Goal: Task Accomplishment & Management: Use online tool/utility

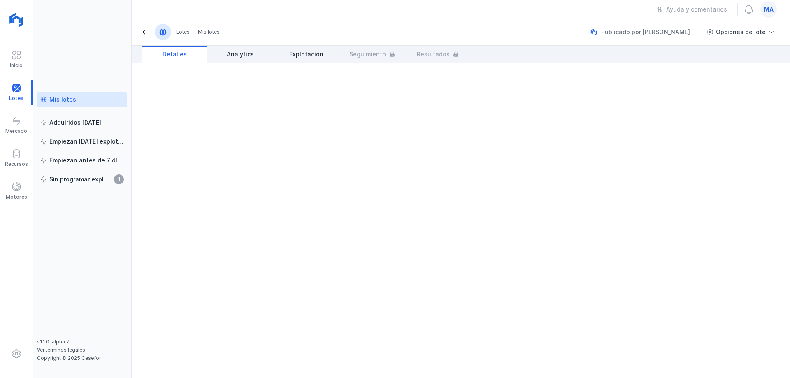
click at [73, 99] on div "Mis lotes" at bounding box center [62, 100] width 27 height 8
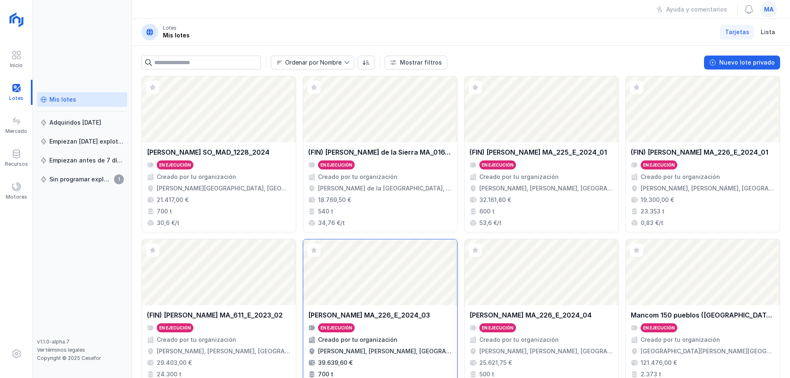
click at [414, 334] on div "[PERSON_NAME] MA_226_E_2024_03 En ejecución Creado por tu organización [PERSON_…" at bounding box center [380, 350] width 144 height 80
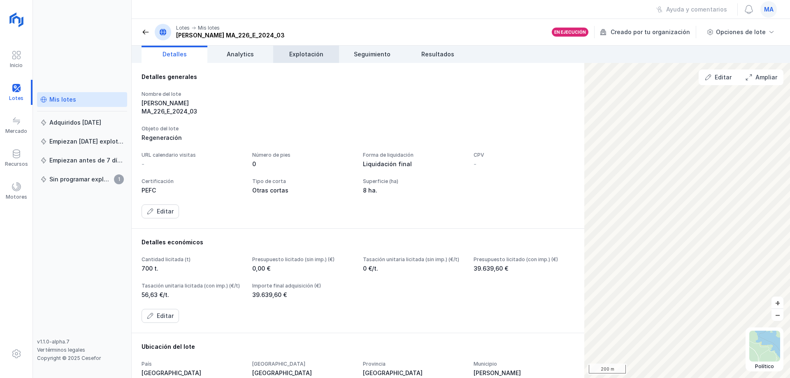
click at [317, 58] on span "Explotación" at bounding box center [306, 54] width 34 height 8
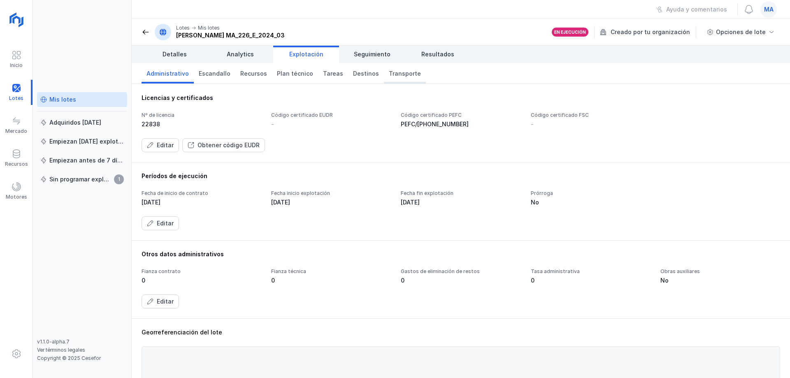
click at [396, 74] on span "Transporte" at bounding box center [405, 74] width 32 height 8
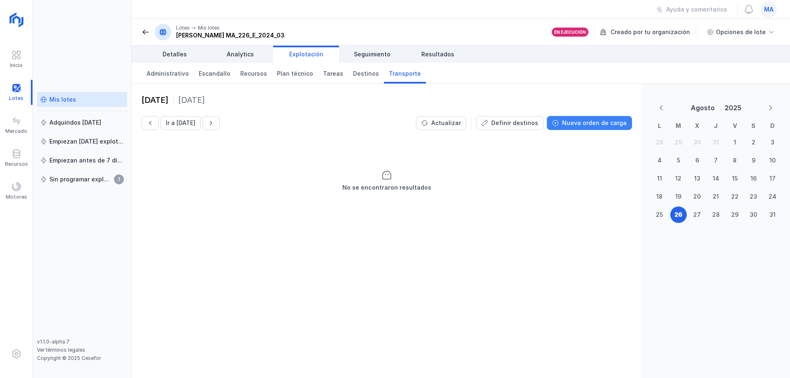
click at [592, 121] on div "Nueva orden de carga" at bounding box center [594, 123] width 65 height 8
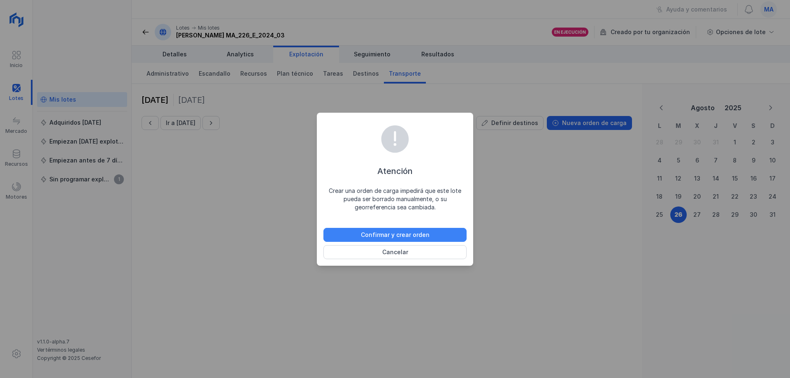
click at [400, 231] on div "Confirmar y crear orden" at bounding box center [395, 235] width 69 height 8
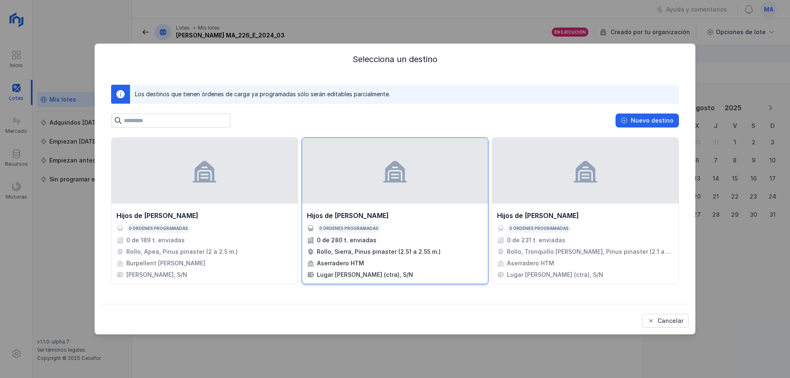
click at [363, 182] on div at bounding box center [395, 171] width 186 height 66
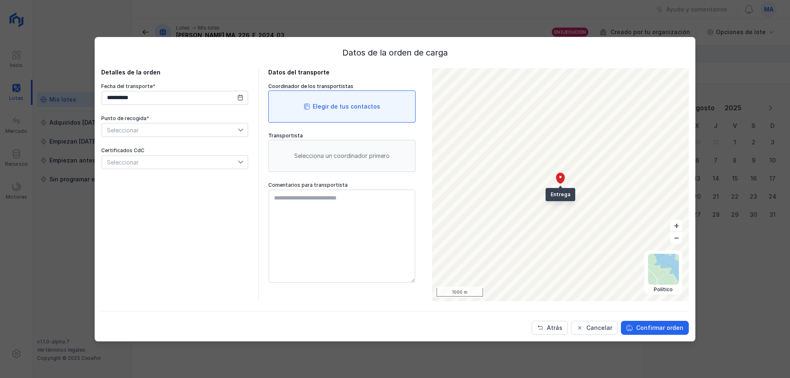
click at [352, 106] on div "Elegir de tus contactos" at bounding box center [347, 107] width 68 height 8
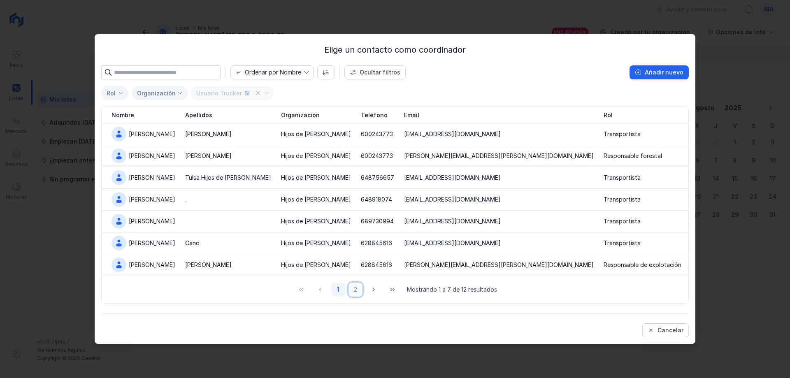
click at [356, 290] on button "2" at bounding box center [356, 290] width 14 height 14
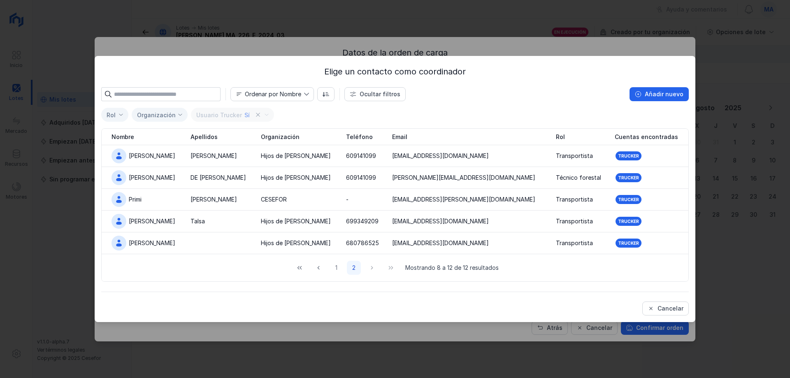
click at [369, 269] on div "1 2 Mostrando 8 a 12 de 12 resultados" at bounding box center [395, 268] width 207 height 14
click at [338, 269] on button "1" at bounding box center [337, 268] width 14 height 14
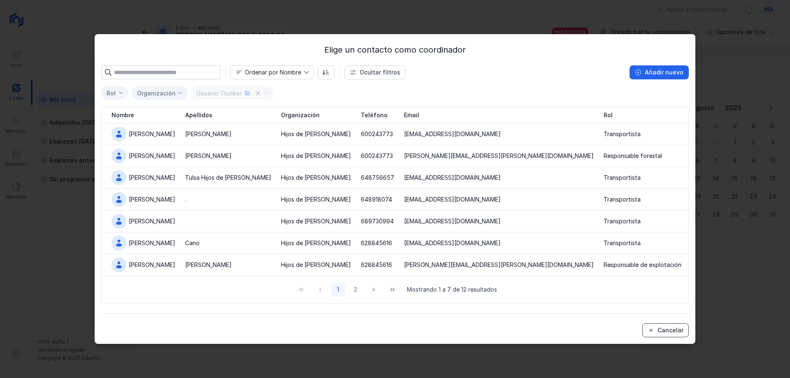
click at [667, 335] on button "Cancelar" at bounding box center [666, 331] width 47 height 14
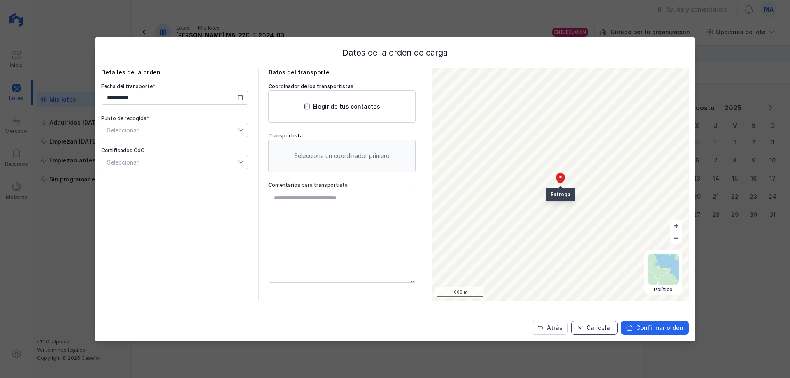
click at [596, 331] on div "Cancelar" at bounding box center [600, 328] width 26 height 8
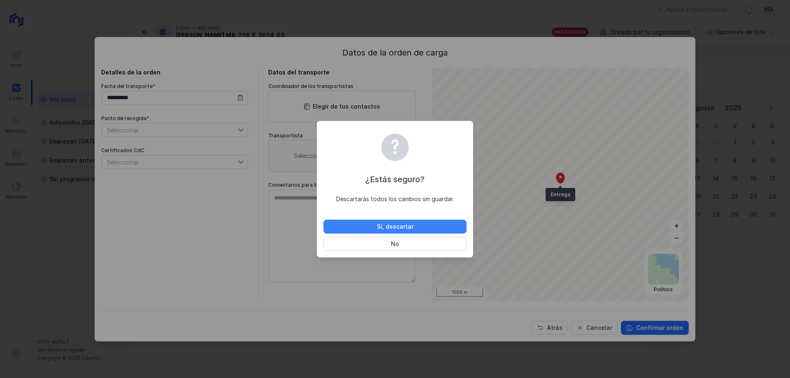
click at [431, 228] on button "Sí, descartar" at bounding box center [395, 227] width 143 height 14
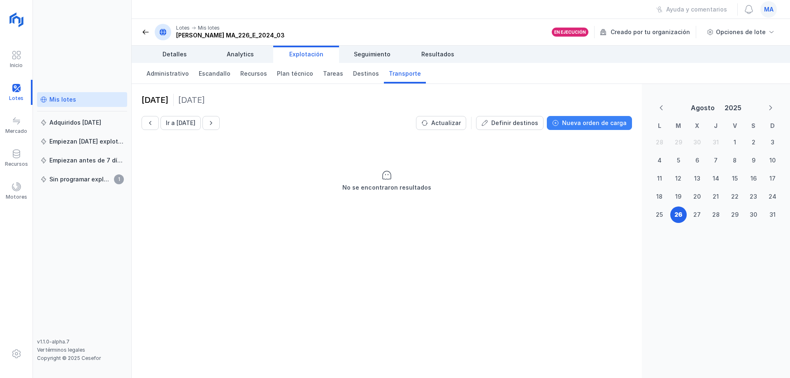
click at [604, 121] on div "Nueva orden de carga" at bounding box center [594, 123] width 65 height 8
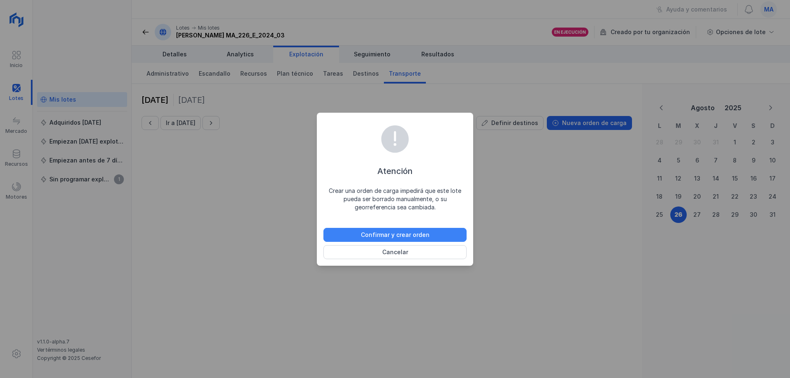
click at [438, 237] on button "Confirmar y crear orden" at bounding box center [395, 235] width 143 height 14
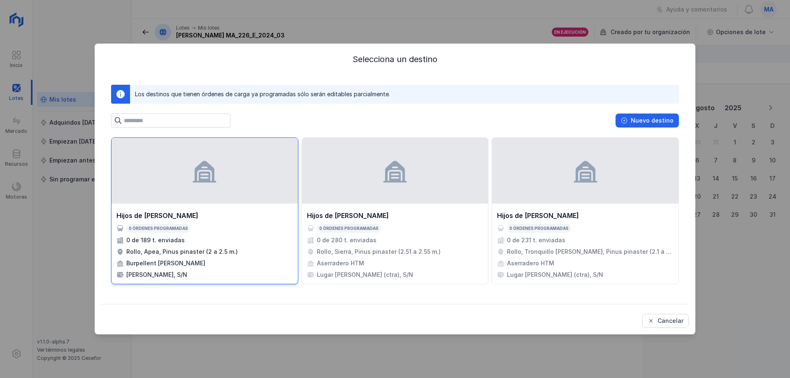
click at [232, 195] on div at bounding box center [205, 171] width 186 height 66
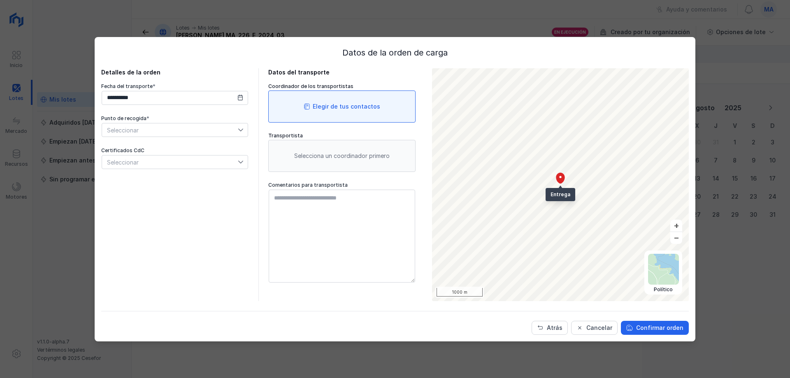
click at [331, 104] on div "Elegir de tus contactos" at bounding box center [347, 107] width 68 height 8
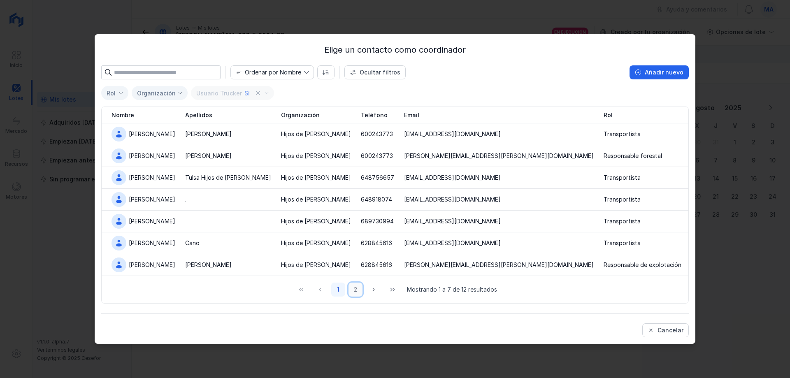
click at [357, 291] on button "2" at bounding box center [356, 290] width 14 height 14
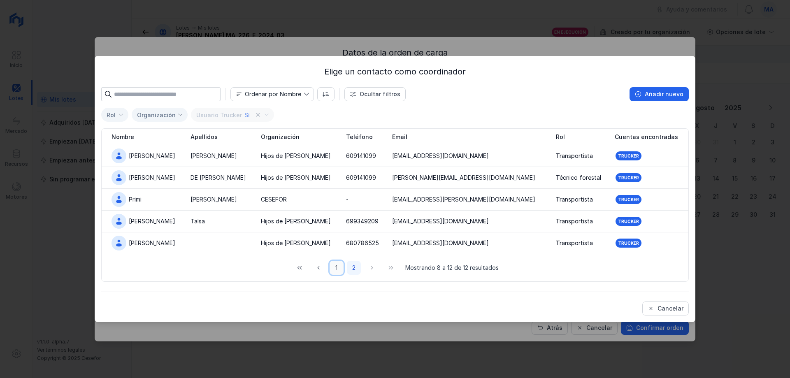
click at [338, 267] on button "1" at bounding box center [337, 268] width 14 height 14
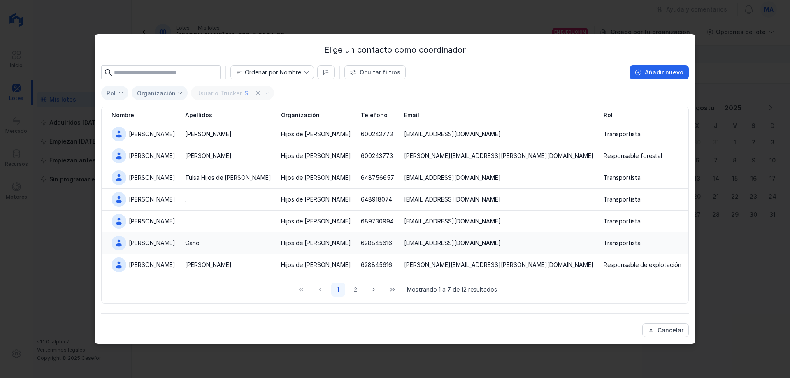
click at [191, 247] on div "Cano" at bounding box center [228, 243] width 86 height 8
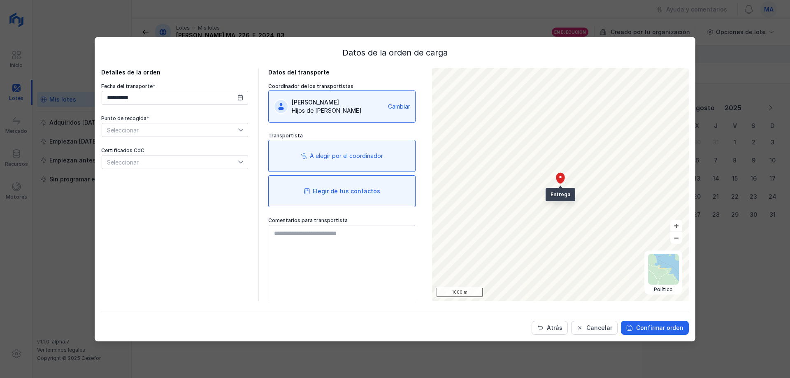
click at [353, 188] on div "Elegir de tus contactos" at bounding box center [347, 191] width 68 height 8
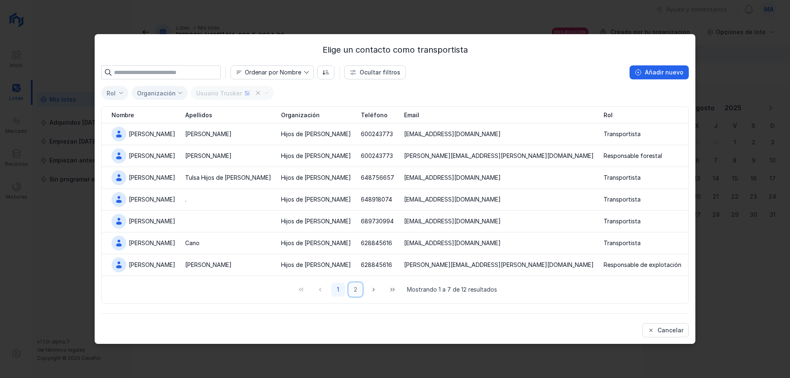
click at [354, 290] on button "2" at bounding box center [356, 290] width 14 height 14
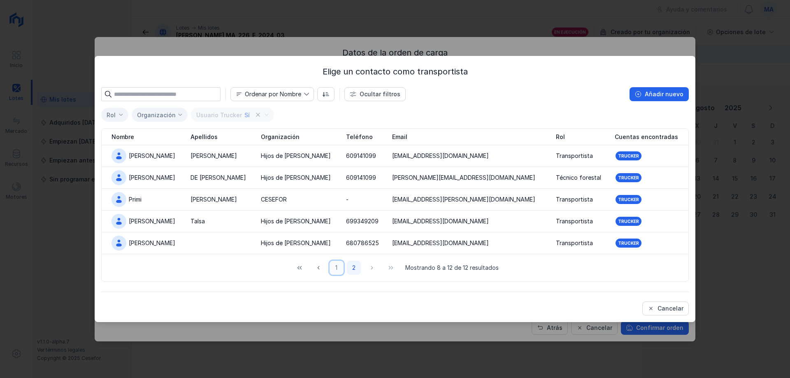
click at [337, 269] on button "1" at bounding box center [337, 268] width 14 height 14
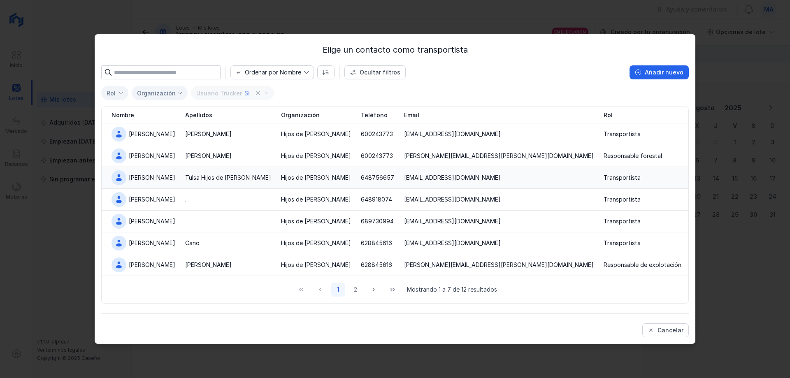
click at [197, 180] on div "Tulsa Hijos de [PERSON_NAME]" at bounding box center [228, 178] width 86 height 8
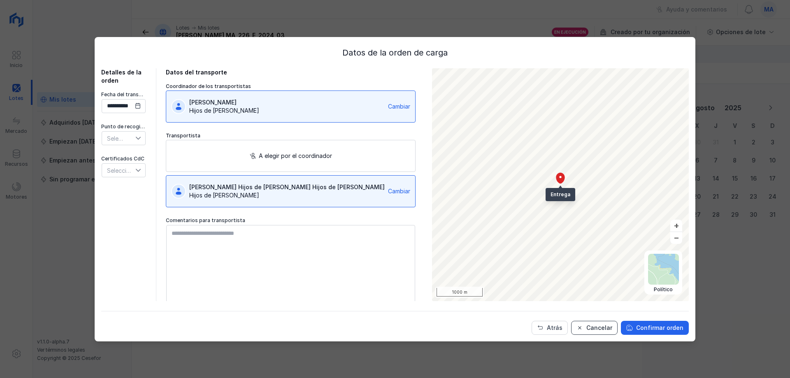
click at [602, 329] on div "Cancelar" at bounding box center [600, 328] width 26 height 8
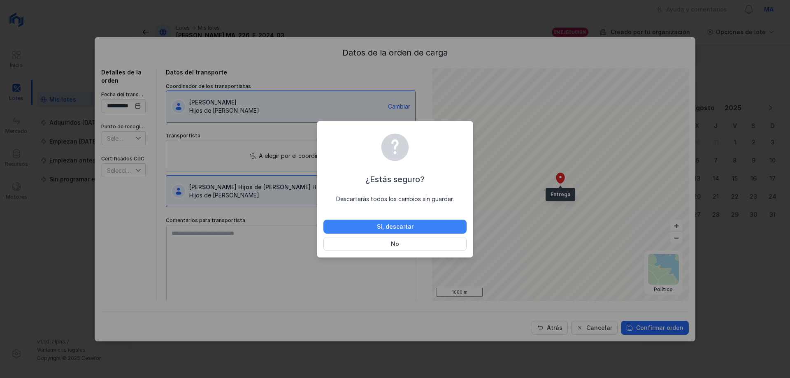
click at [438, 228] on button "Sí, descartar" at bounding box center [395, 227] width 143 height 14
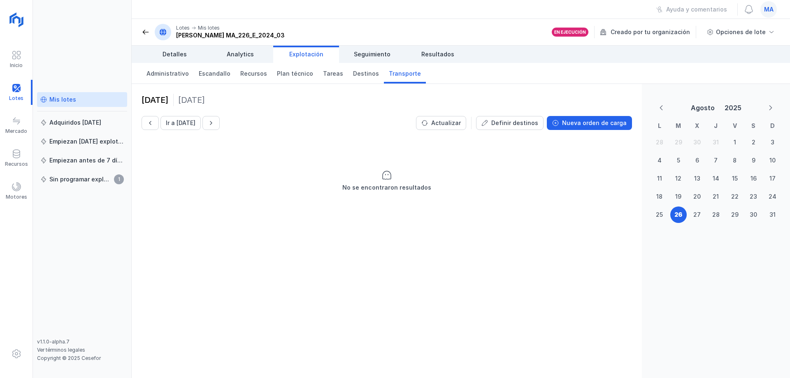
click at [501, 210] on div "No se encontraron resultados" at bounding box center [387, 181] width 510 height 82
click at [498, 81] on div "Administrativo Escandallo Recursos Plan técnico [PERSON_NAME] Transporte" at bounding box center [461, 73] width 659 height 21
click at [419, 262] on div "[DATE] Ir a [DATE] Actualizar Definir destinos Nueva orden de carga No se encon…" at bounding box center [387, 231] width 510 height 294
